Goal: Task Accomplishment & Management: Use online tool/utility

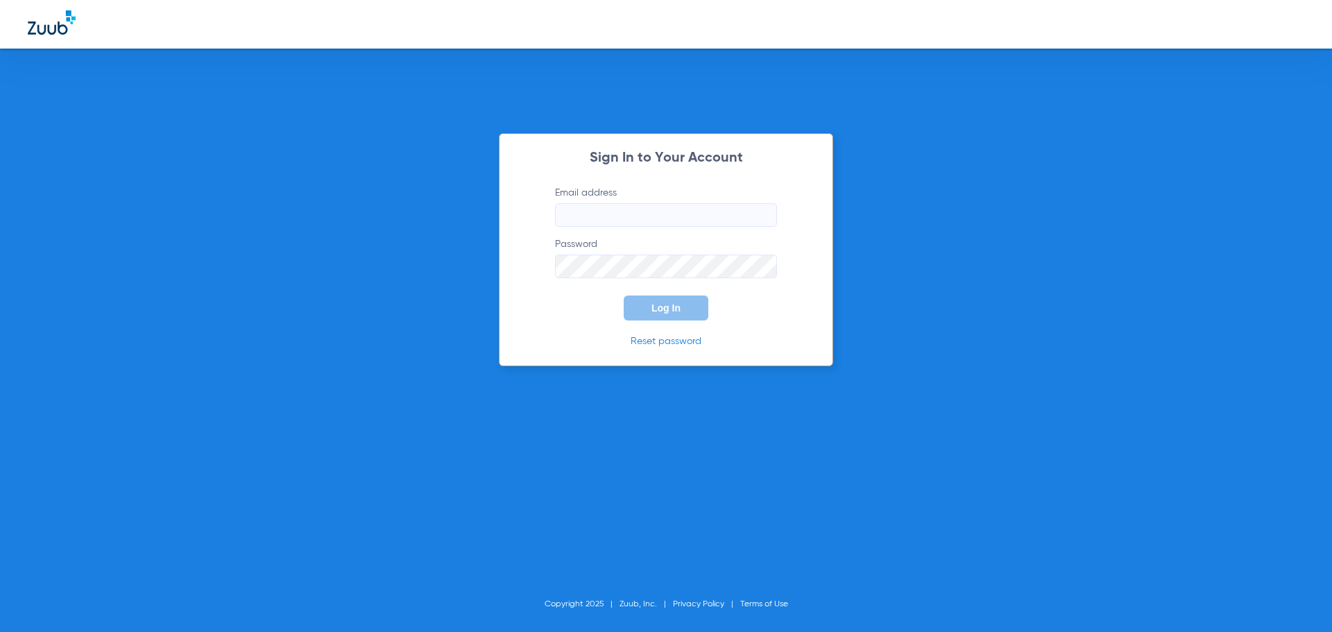
type input "tbrewerdental@gmail.com"
click at [666, 307] on span "Log In" at bounding box center [666, 308] width 29 height 11
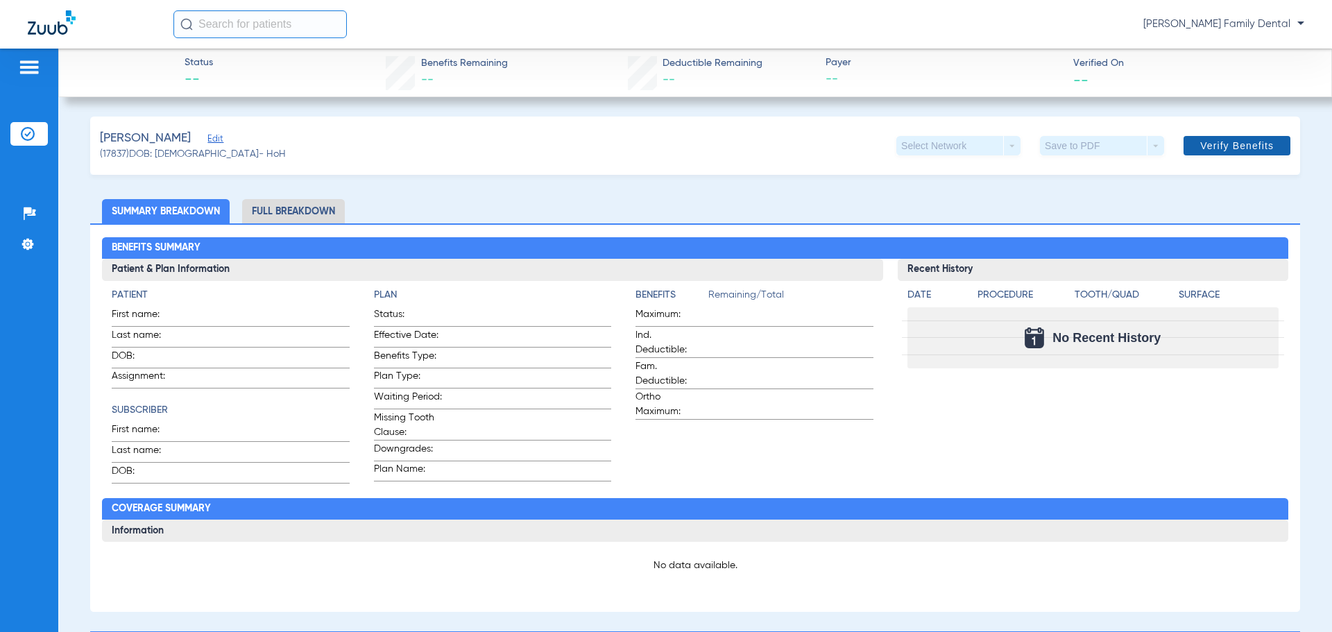
click at [1228, 141] on span "Verify Benefits" at bounding box center [1237, 145] width 74 height 11
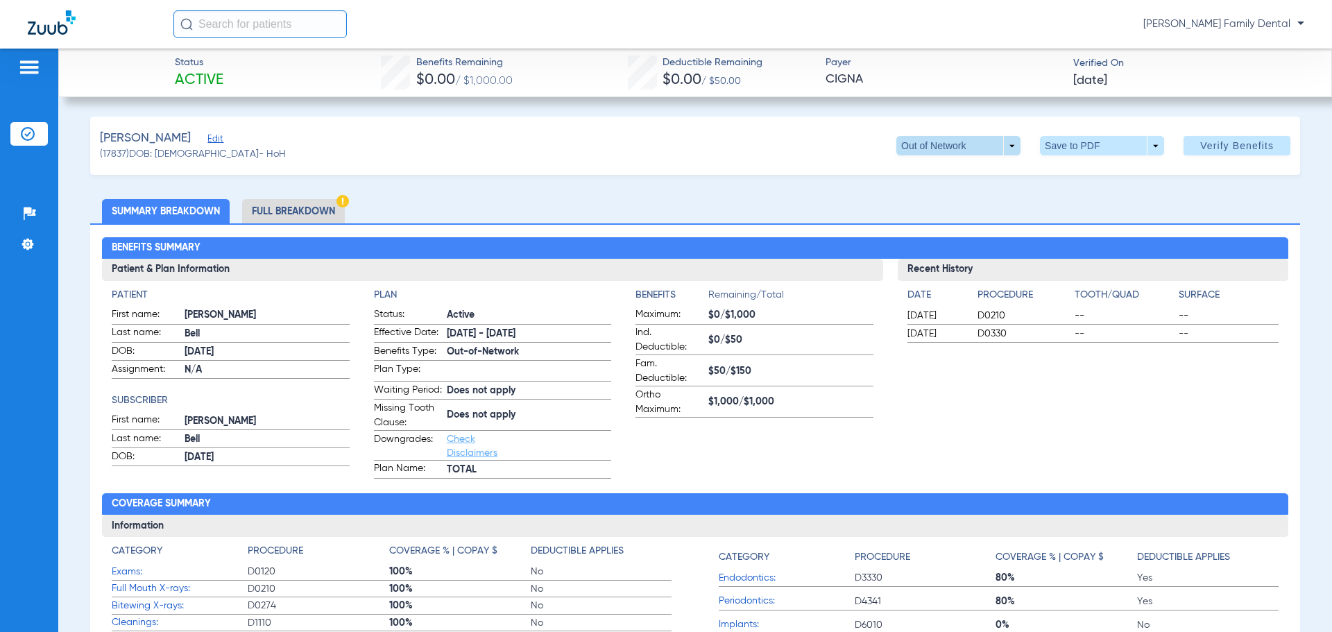
click at [1001, 145] on span at bounding box center [959, 145] width 124 height 19
click at [720, 150] on div at bounding box center [666, 316] width 1332 height 632
click at [1001, 144] on span at bounding box center [959, 145] width 124 height 19
click at [928, 173] on span "TOTAL" at bounding box center [930, 174] width 65 height 10
click at [292, 211] on li "Full Breakdown" at bounding box center [293, 211] width 103 height 24
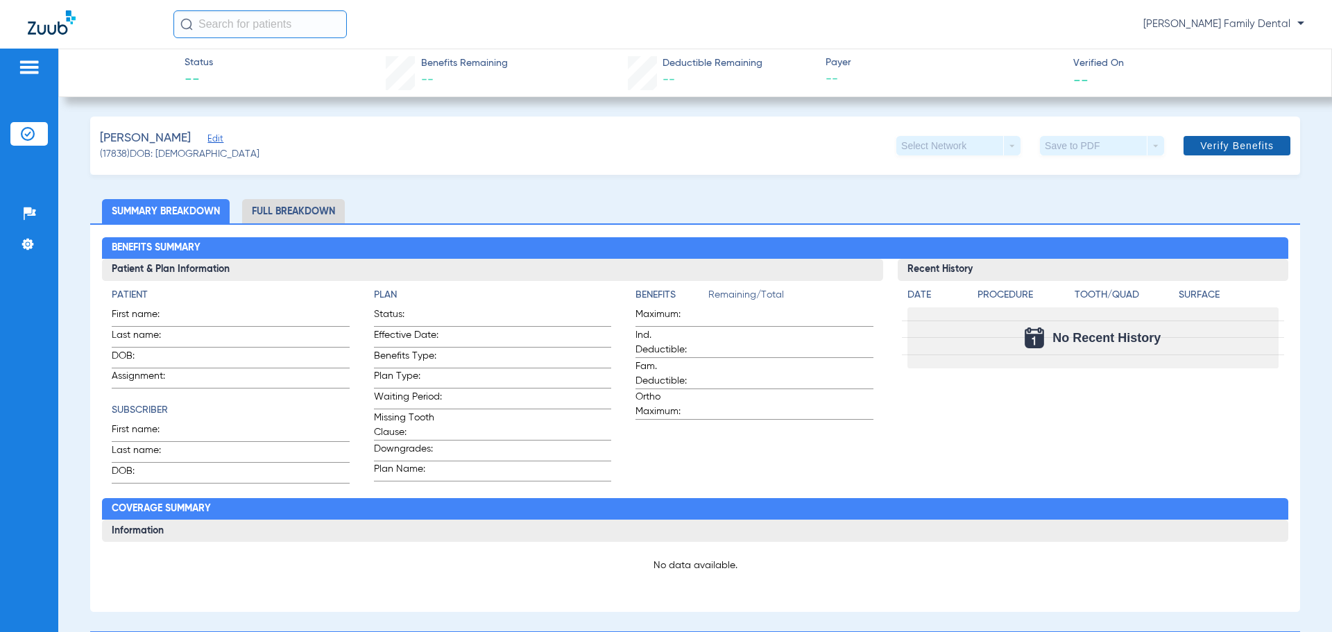
click at [1234, 148] on span "Verify Benefits" at bounding box center [1237, 145] width 74 height 11
click at [1218, 153] on span at bounding box center [1237, 145] width 107 height 33
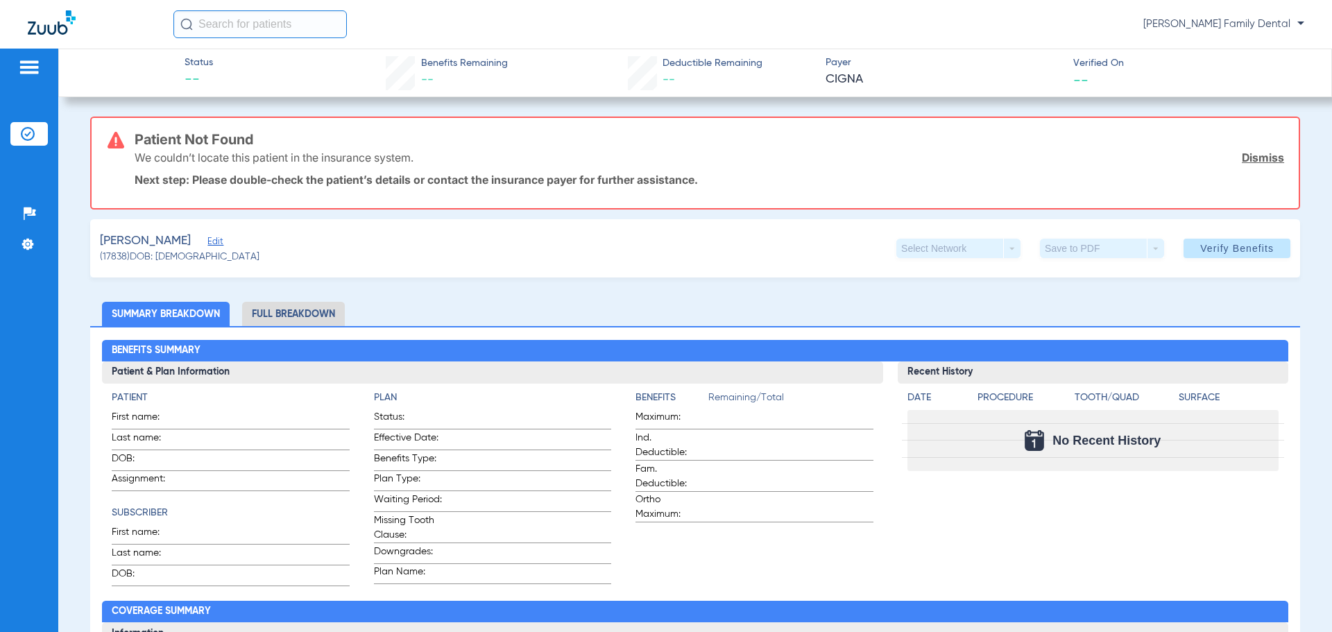
click at [1259, 160] on link "Dismiss" at bounding box center [1263, 158] width 42 height 14
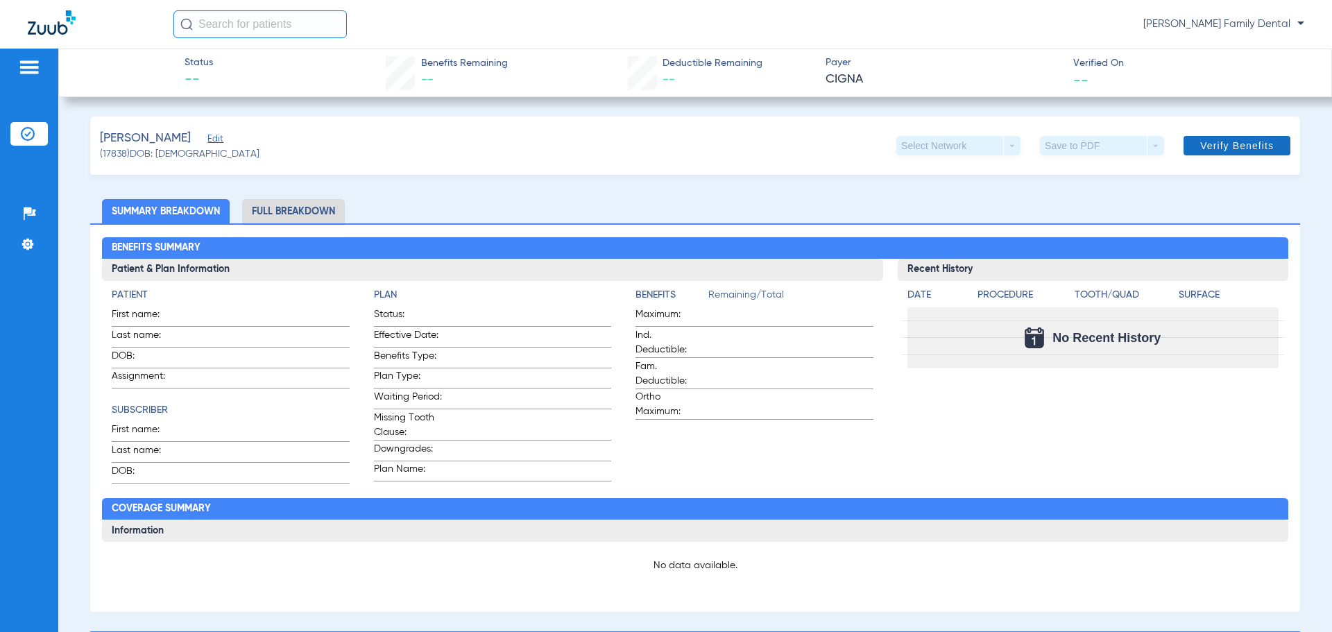
click at [1221, 146] on span "Verify Benefits" at bounding box center [1237, 145] width 74 height 11
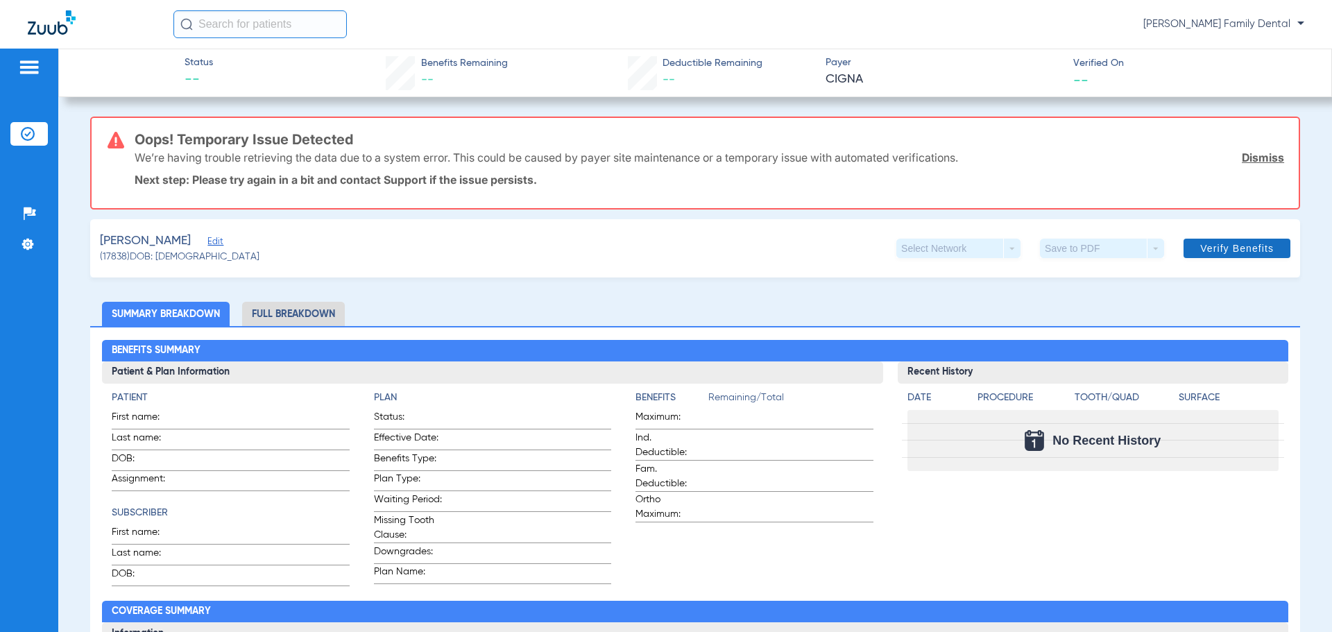
drag, startPoint x: 1246, startPoint y: 159, endPoint x: 1225, endPoint y: 158, distance: 20.9
click at [1246, 159] on link "Dismiss" at bounding box center [1263, 158] width 42 height 14
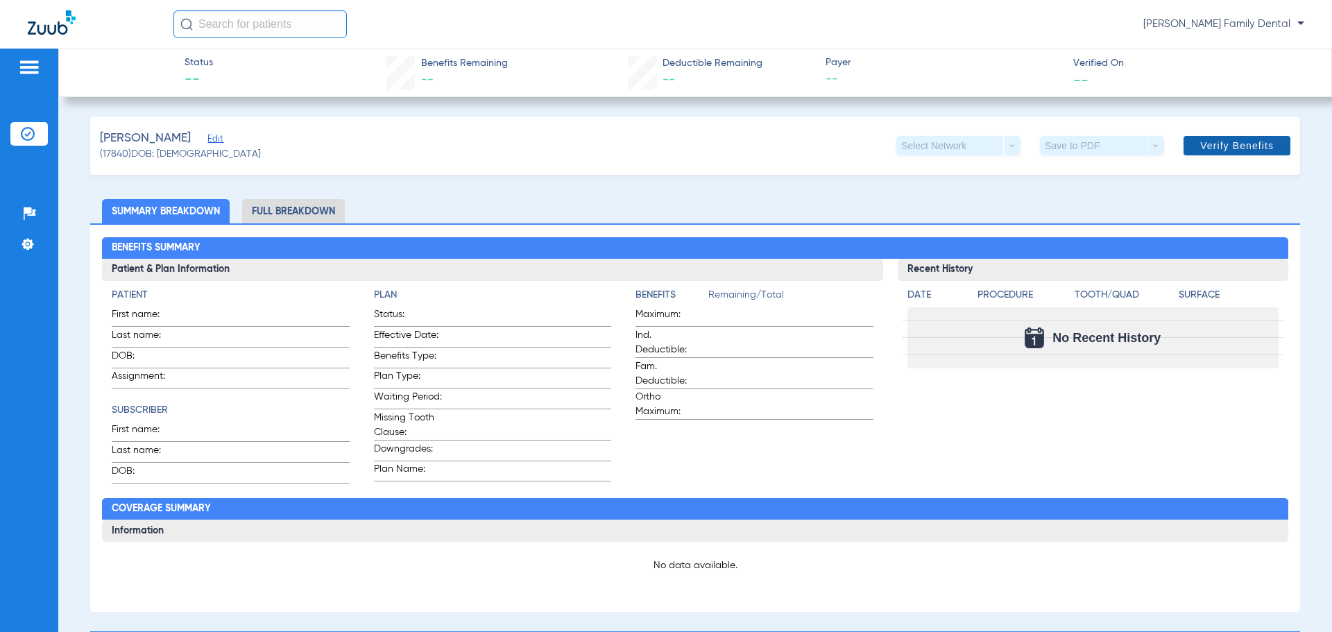
click at [1211, 148] on span "Verify Benefits" at bounding box center [1237, 145] width 74 height 11
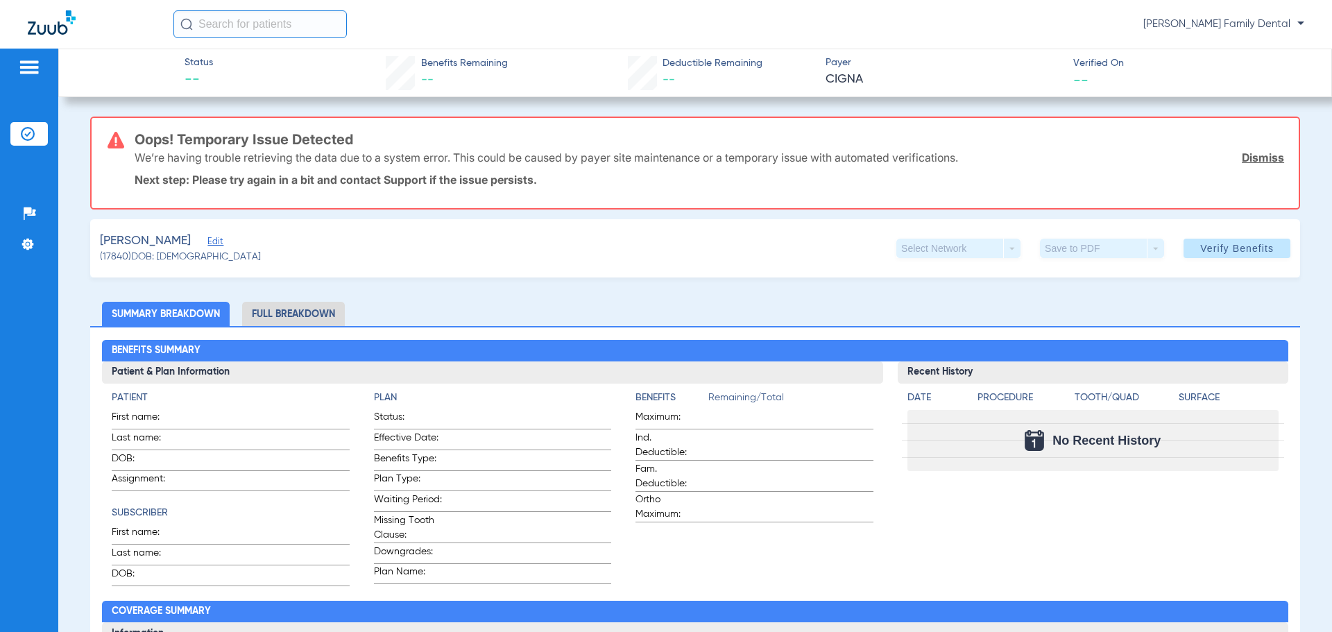
click at [1257, 160] on link "Dismiss" at bounding box center [1263, 158] width 42 height 14
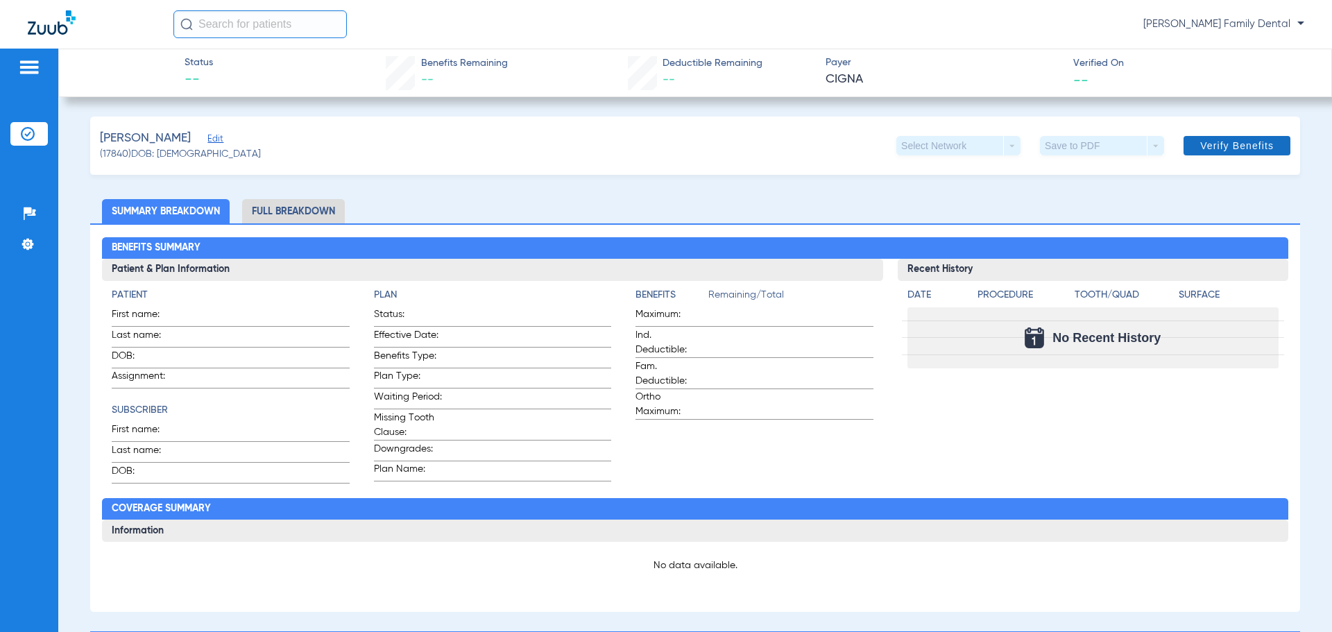
click at [1214, 144] on span "Verify Benefits" at bounding box center [1237, 145] width 74 height 11
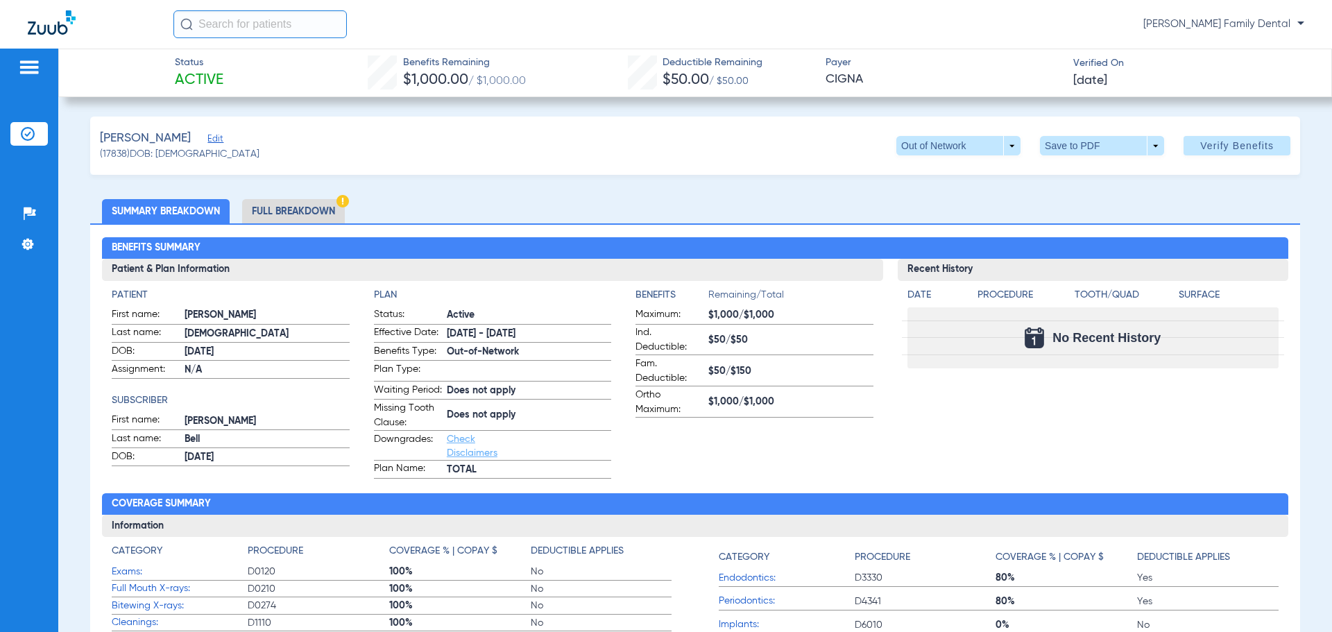
click at [296, 208] on li "Full Breakdown" at bounding box center [293, 211] width 103 height 24
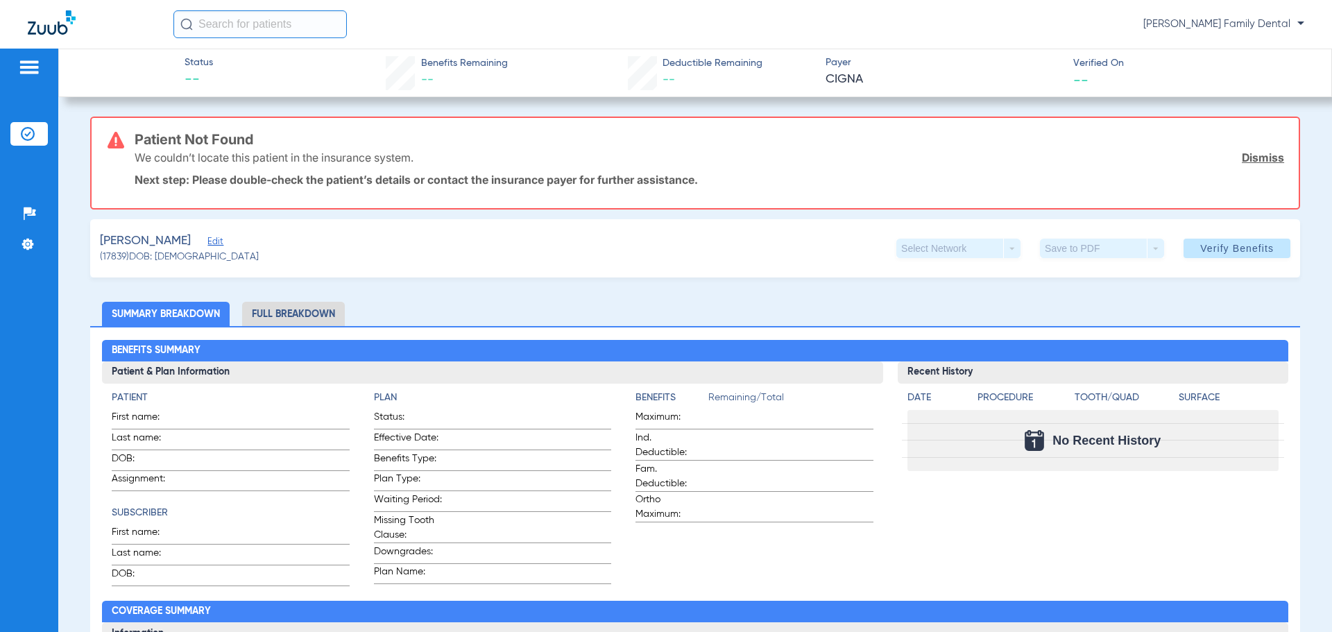
click at [1251, 151] on link "Dismiss" at bounding box center [1263, 158] width 42 height 14
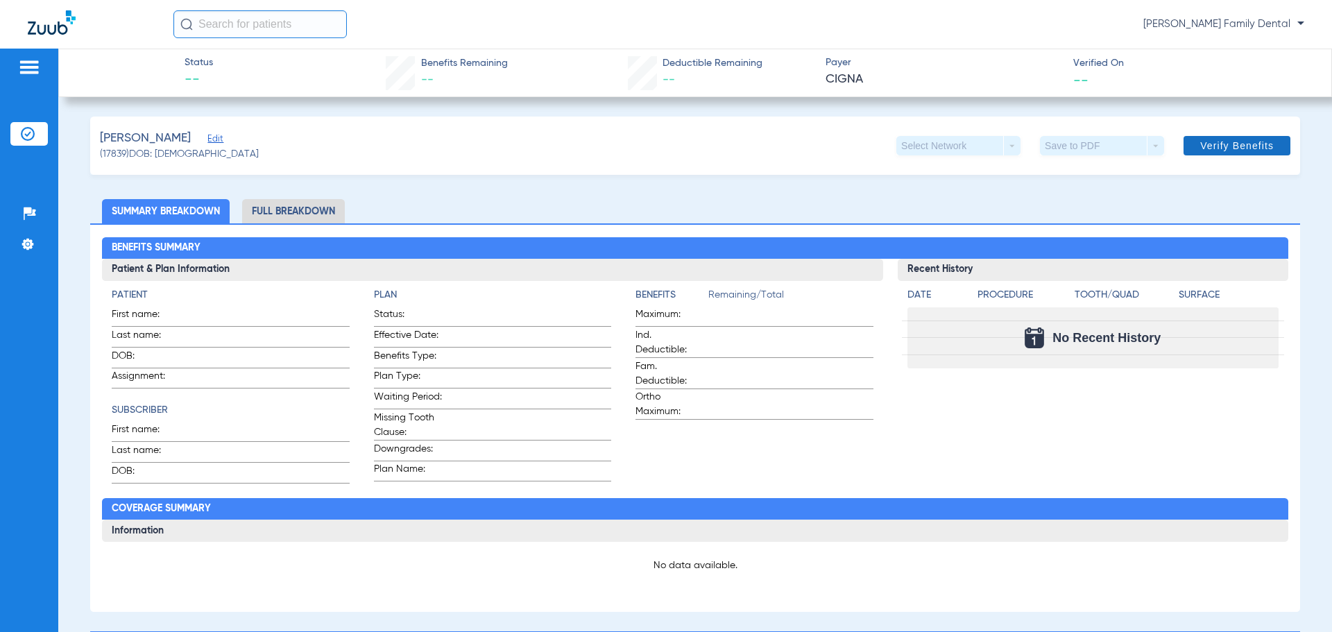
click at [1215, 137] on span at bounding box center [1237, 145] width 107 height 33
